Goal: Information Seeking & Learning: Learn about a topic

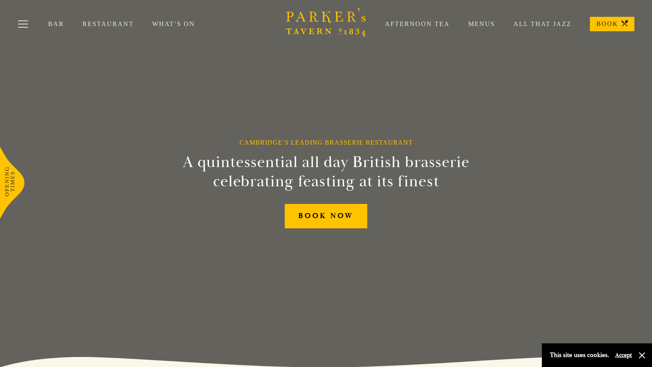
click at [177, 21] on link "What’s On" at bounding box center [182, 24] width 61 height 8
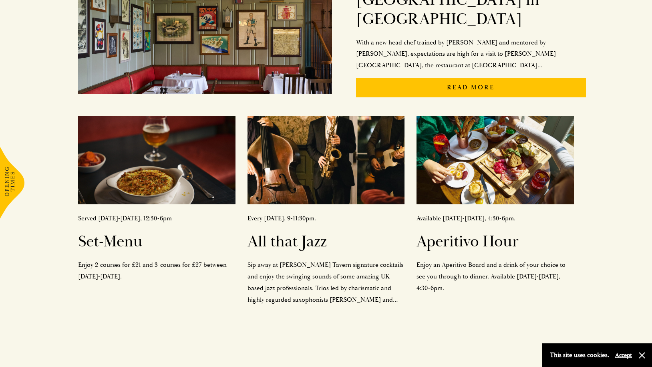
scroll to position [256, 0]
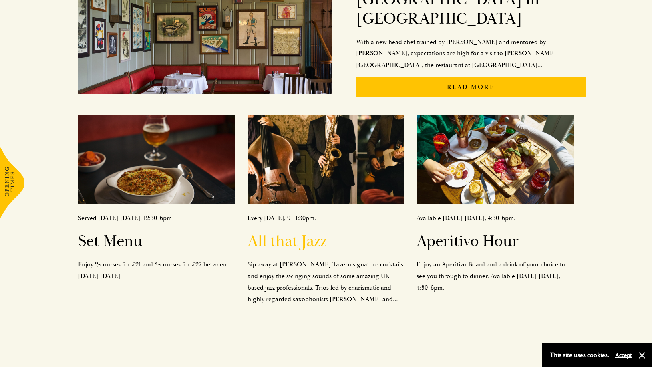
click at [285, 231] on h2 "All that Jazz" at bounding box center [325, 240] width 157 height 19
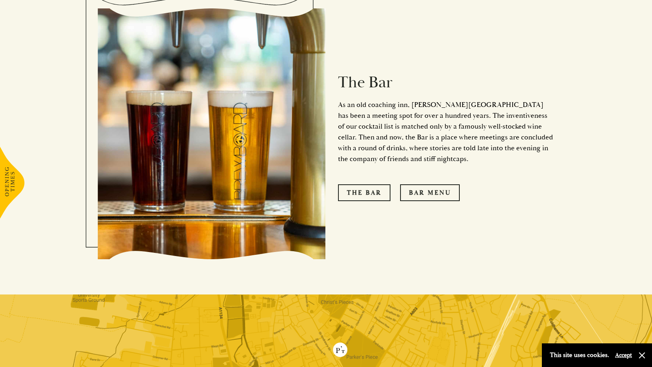
scroll to position [705, 0]
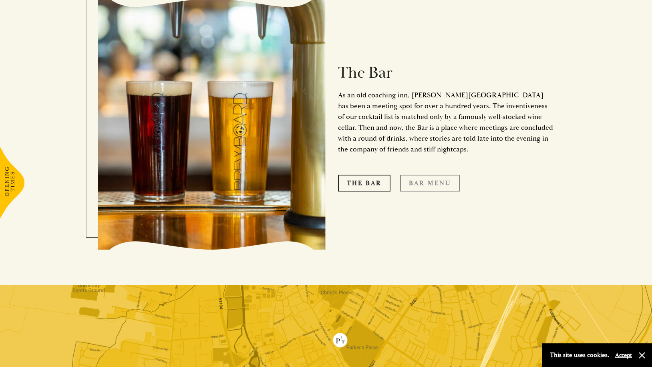
click at [423, 175] on link "Bar Menu" at bounding box center [430, 183] width 60 height 17
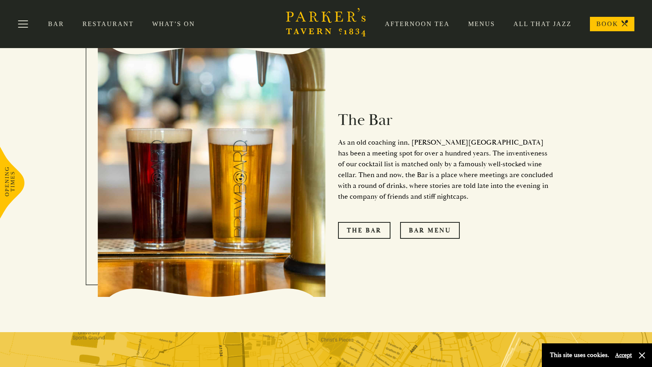
scroll to position [650, 0]
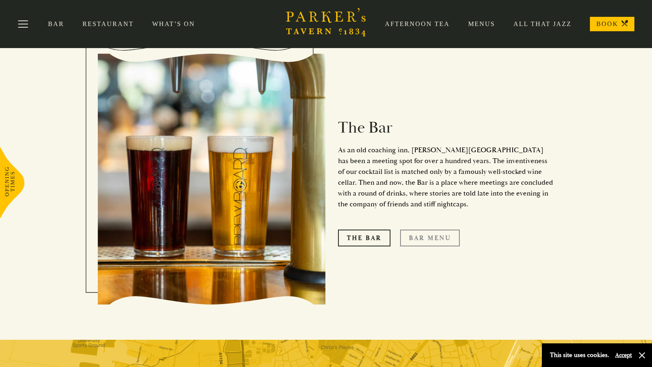
click at [429, 229] on link "Bar Menu" at bounding box center [430, 237] width 60 height 17
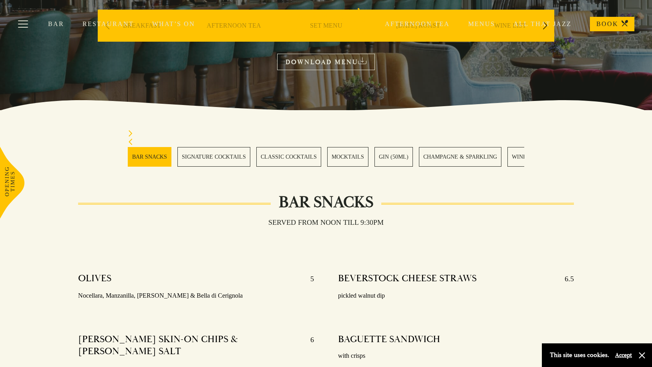
scroll to position [130, 0]
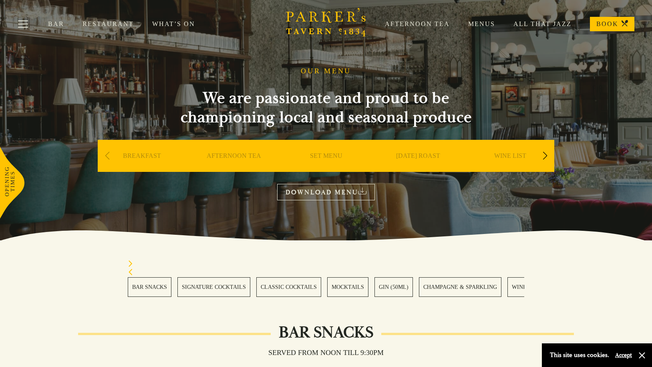
click at [329, 153] on link "SET MENU" at bounding box center [326, 168] width 32 height 32
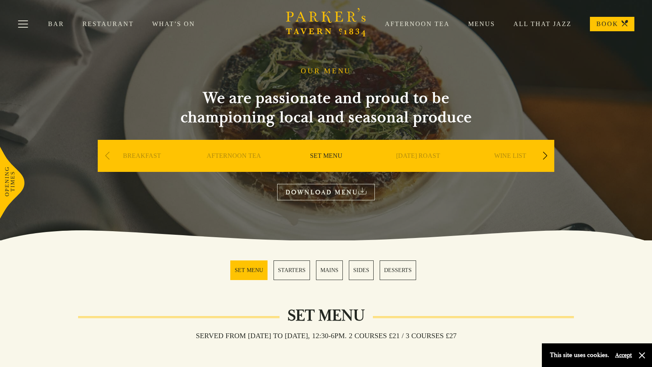
click at [615, 31] on div "Bar Restaurant What’s On Afternoon Tea Menus All That Jazz BOOK" at bounding box center [326, 24] width 652 height 48
click at [610, 22] on link "BOOK" at bounding box center [612, 24] width 44 height 14
click at [551, 30] on div "Afternoon Tea Menus All That Jazz BOOK" at bounding box center [500, 24] width 268 height 14
click at [551, 28] on link "All That Jazz" at bounding box center [533, 24] width 76 height 8
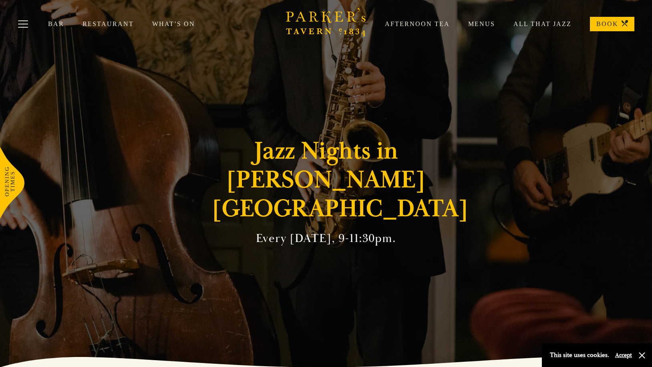
click at [183, 27] on link "What’s On" at bounding box center [182, 24] width 61 height 8
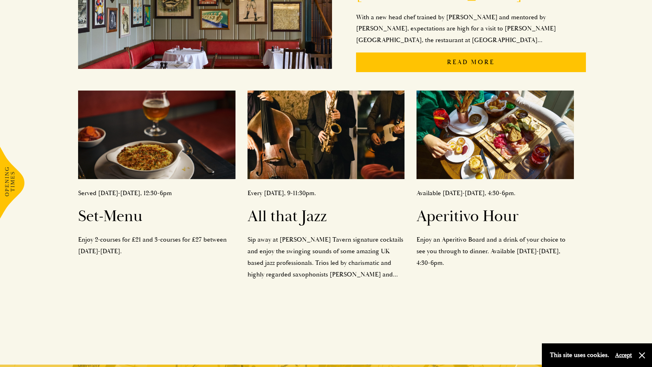
scroll to position [282, 0]
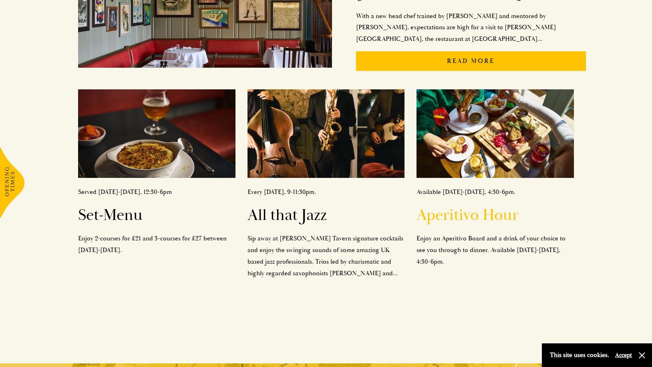
click at [471, 205] on h2 "Aperitivo Hour" at bounding box center [494, 214] width 157 height 19
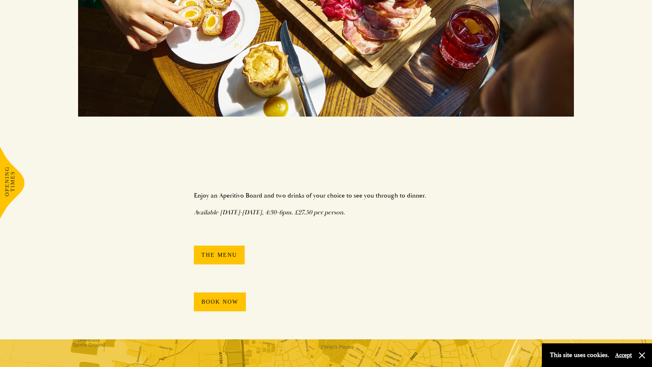
scroll to position [310, 0]
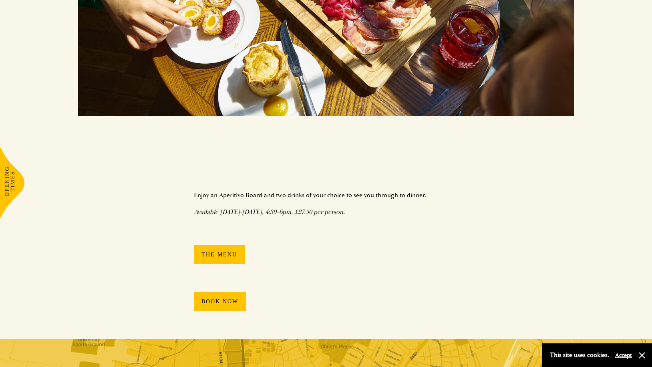
click at [217, 254] on link "The Menu" at bounding box center [219, 254] width 51 height 19
